Goal: Information Seeking & Learning: Check status

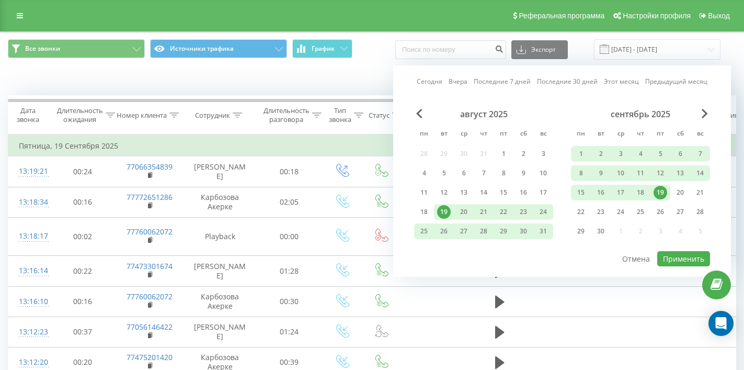
scroll to position [59, 0]
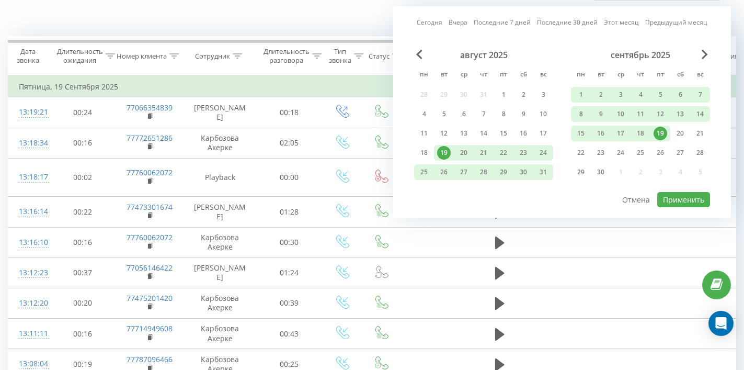
click at [321, 26] on div "Когда данные могут отличаться от других систем" at bounding box center [511, 20] width 464 height 10
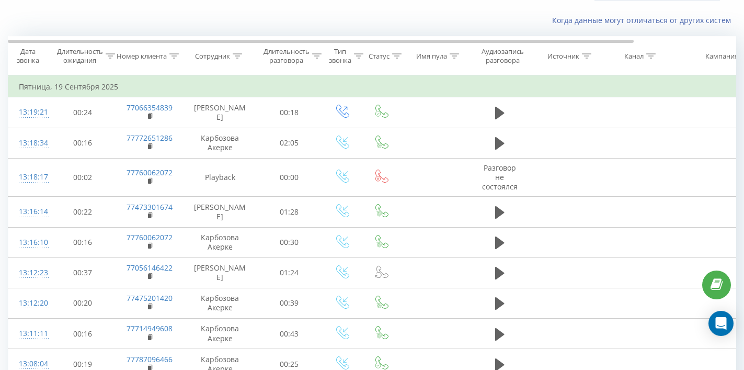
click at [321, 26] on div "Когда данные могут отличаться от других систем" at bounding box center [511, 20] width 464 height 10
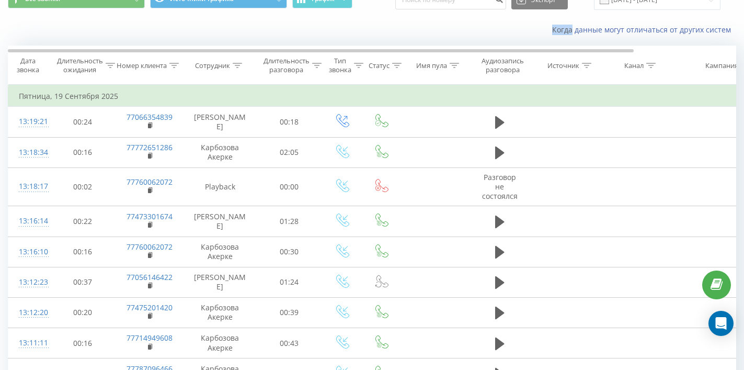
scroll to position [39, 0]
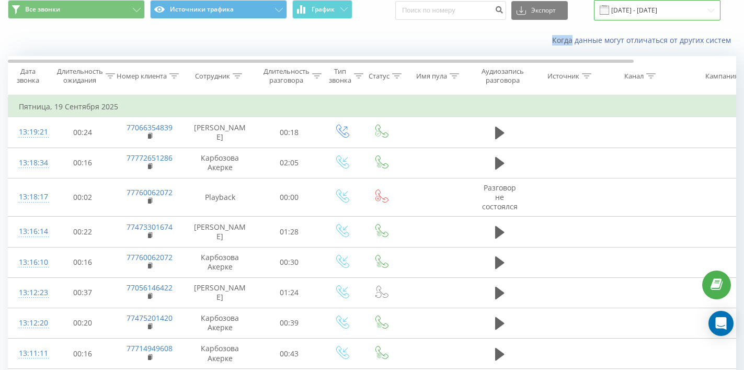
click at [657, 19] on input "[DATE] - [DATE]" at bounding box center [657, 10] width 127 height 20
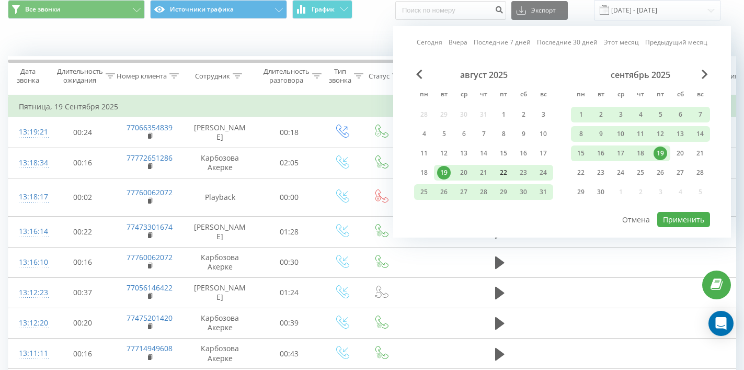
click at [502, 179] on div "22" at bounding box center [504, 173] width 14 height 14
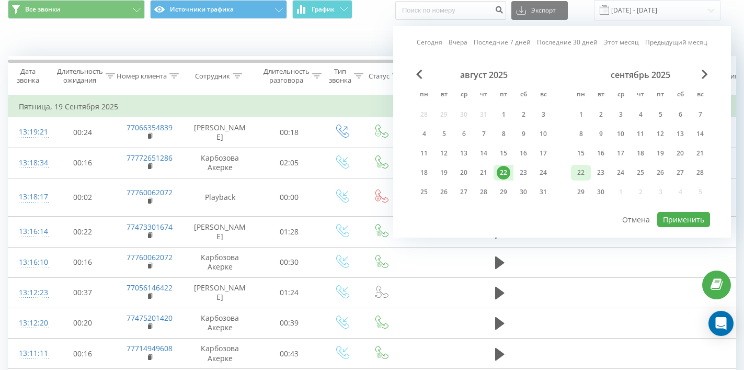
click at [574, 180] on div "22" at bounding box center [581, 173] width 20 height 16
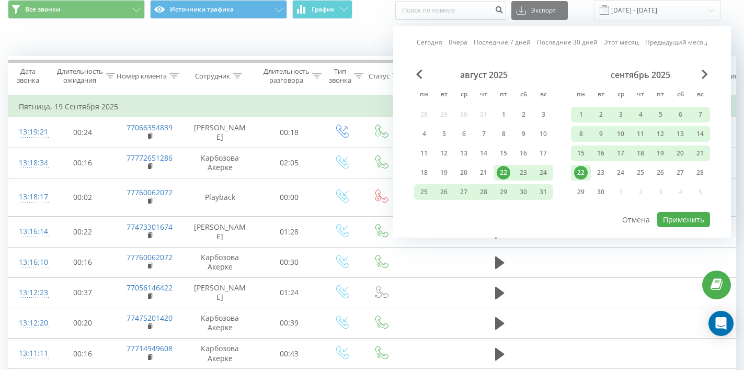
click at [505, 179] on div "22" at bounding box center [504, 173] width 14 height 14
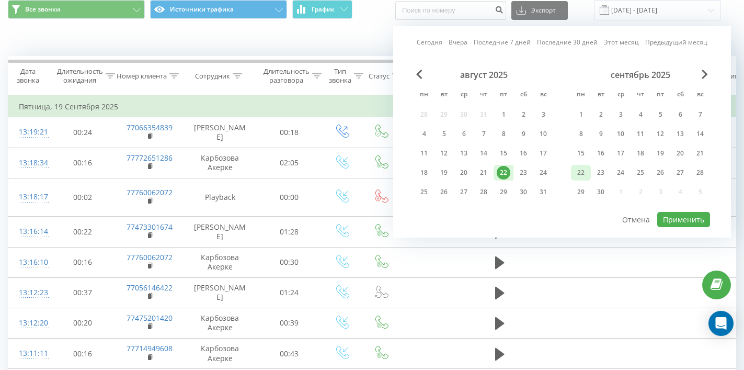
click at [580, 179] on div "22" at bounding box center [581, 173] width 14 height 14
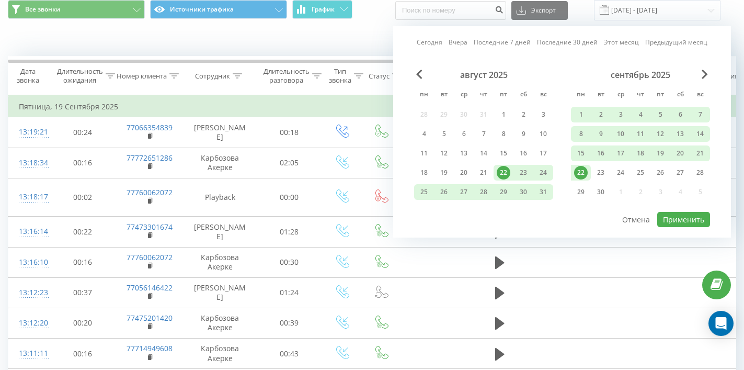
click at [580, 179] on div "22" at bounding box center [581, 173] width 14 height 14
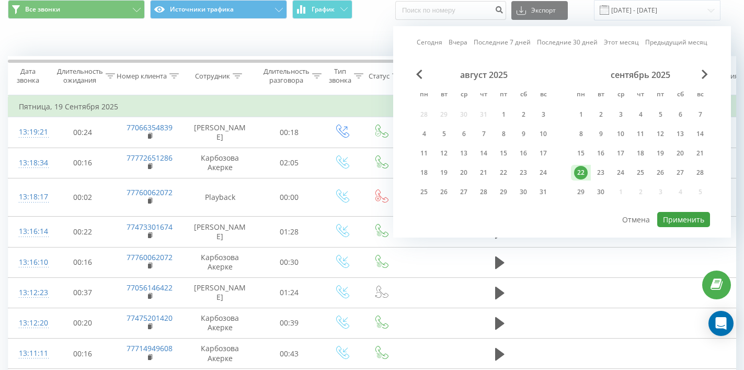
click at [683, 224] on button "Применить" at bounding box center [683, 219] width 53 height 15
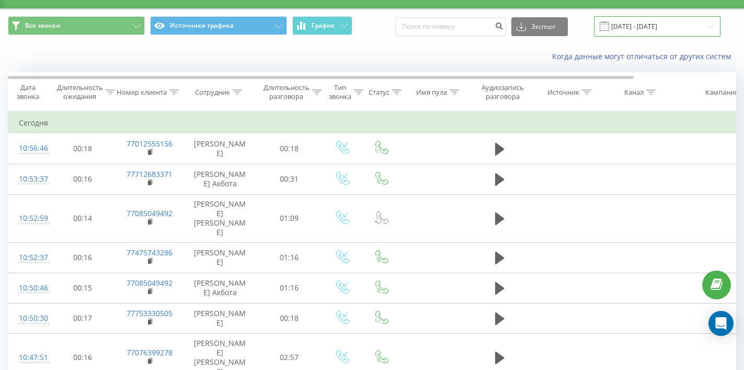
click at [625, 27] on input "[DATE] - [DATE]" at bounding box center [657, 26] width 127 height 20
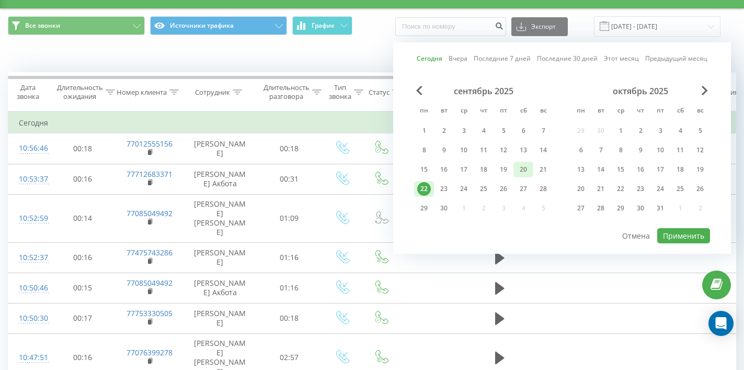
click at [527, 176] on div "20" at bounding box center [524, 170] width 14 height 14
click at [674, 242] on button "Применить" at bounding box center [683, 235] width 53 height 15
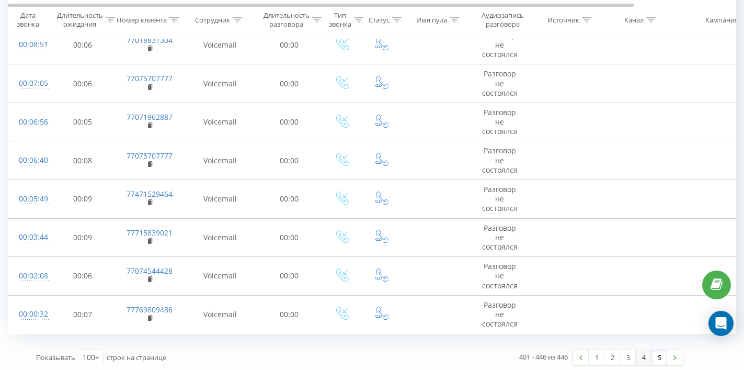
click at [643, 352] on link "4" at bounding box center [644, 357] width 16 height 15
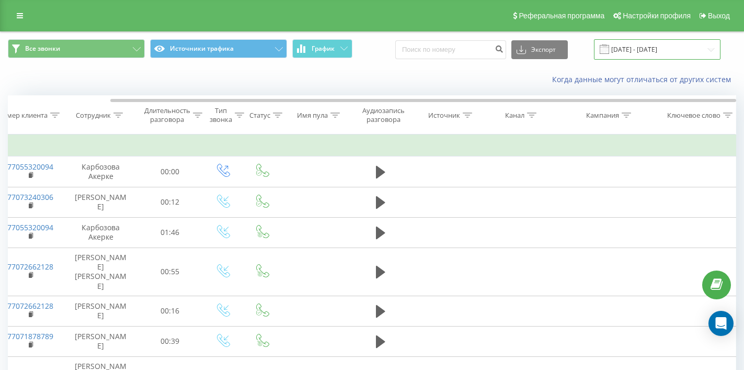
click at [643, 55] on input "[DATE] - [DATE]" at bounding box center [657, 49] width 127 height 20
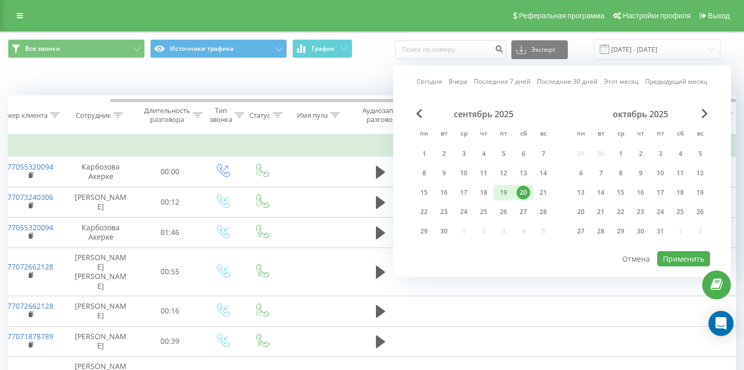
click at [504, 199] on div "19" at bounding box center [504, 193] width 14 height 14
click at [686, 266] on button "Применить" at bounding box center [683, 258] width 53 height 15
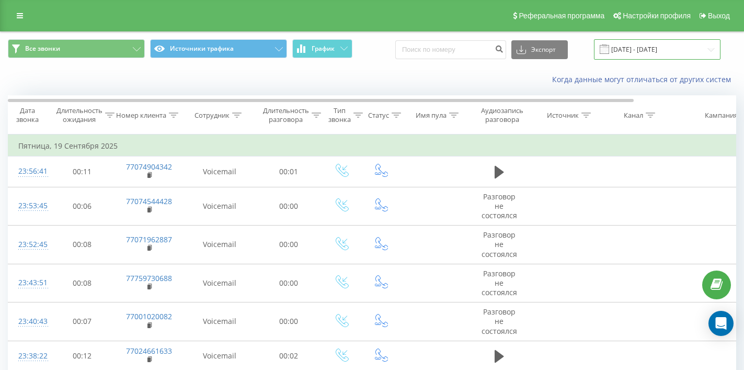
click at [683, 60] on input "[DATE] - [DATE]" at bounding box center [657, 49] width 127 height 20
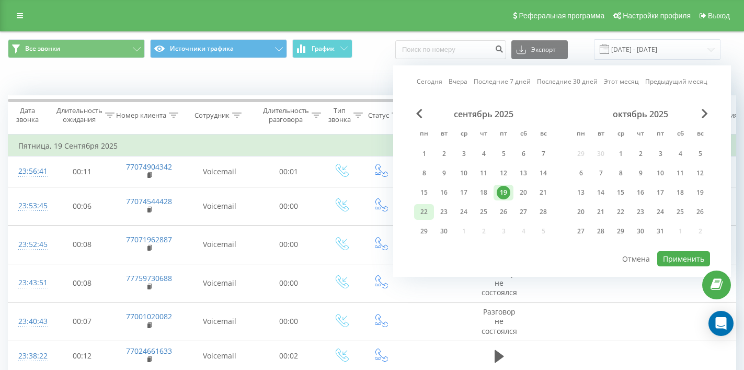
click at [425, 216] on div "22" at bounding box center [424, 212] width 14 height 14
click at [679, 265] on button "Применить" at bounding box center [683, 258] width 53 height 15
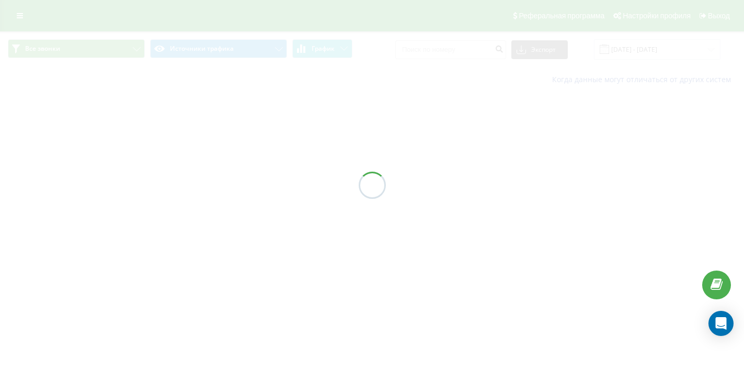
type input "[DATE] - [DATE]"
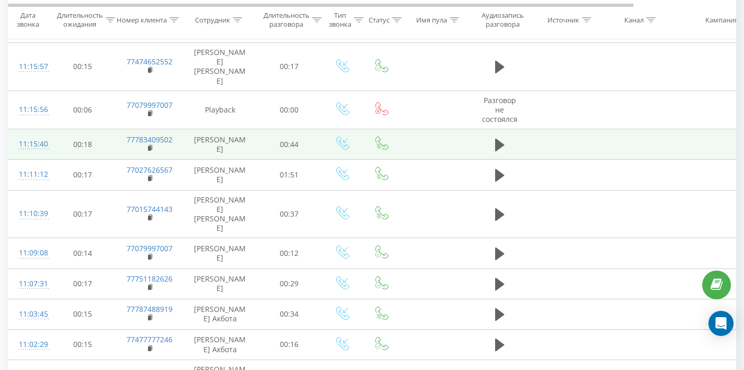
scroll to position [207, 0]
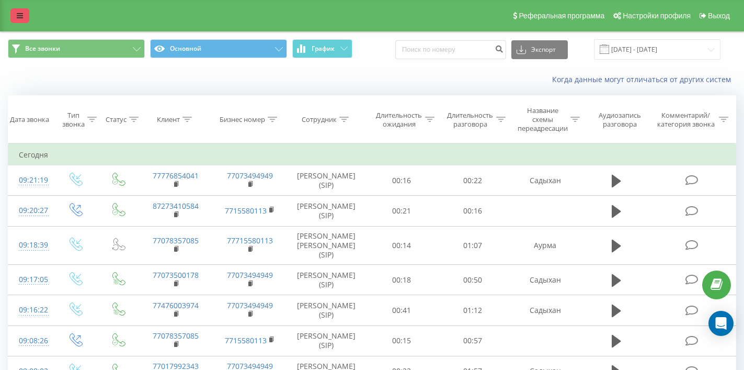
click at [20, 18] on icon at bounding box center [20, 15] width 6 height 7
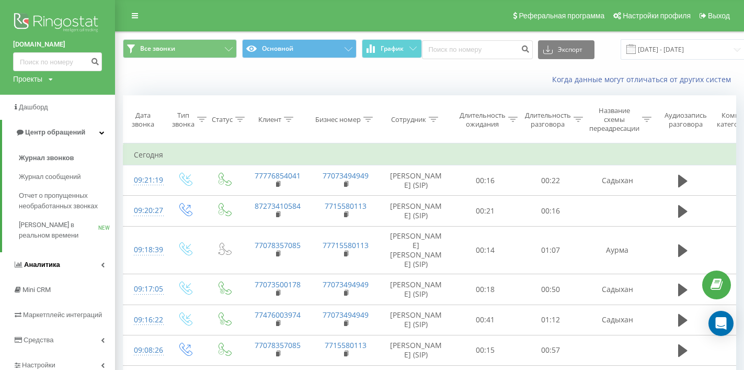
click at [48, 265] on link "Аналитика" at bounding box center [57, 264] width 115 height 25
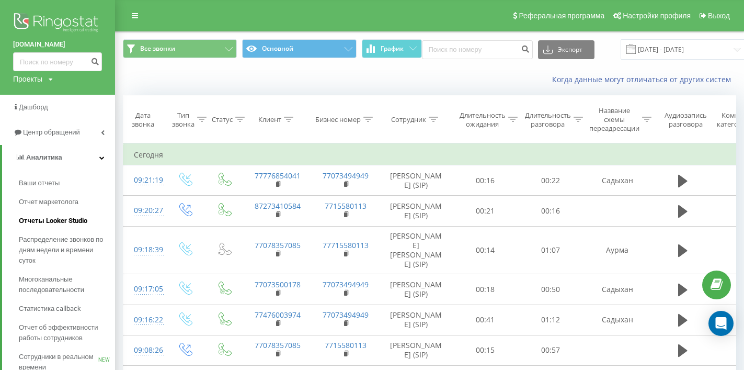
click at [82, 215] on span "Отчеты Looker Studio" at bounding box center [53, 220] width 68 height 10
